Goal: Navigation & Orientation: Find specific page/section

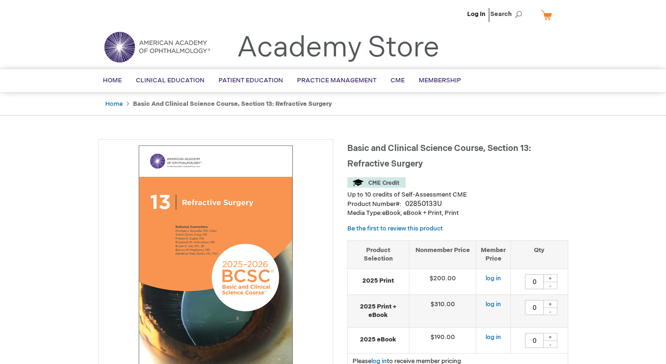
click at [201, 205] on img at bounding box center [215, 256] width 225 height 225
click at [182, 199] on img at bounding box center [215, 256] width 225 height 225
click at [184, 203] on img at bounding box center [215, 256] width 225 height 225
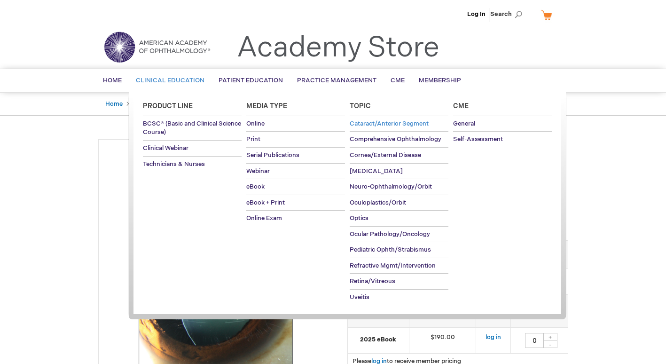
click at [379, 127] on link "Cataract/Anterior Segment" at bounding box center [398, 123] width 99 height 15
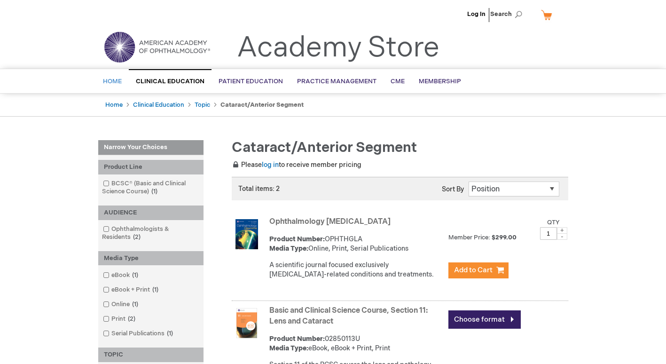
click at [108, 85] on link "Home" at bounding box center [112, 81] width 33 height 23
